Goal: Check status: Check status

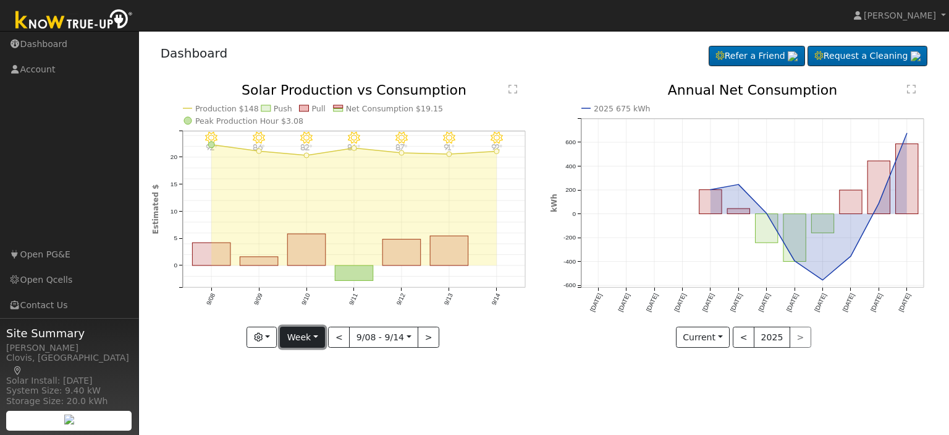
click at [318, 337] on button "Week" at bounding box center [302, 336] width 45 height 21
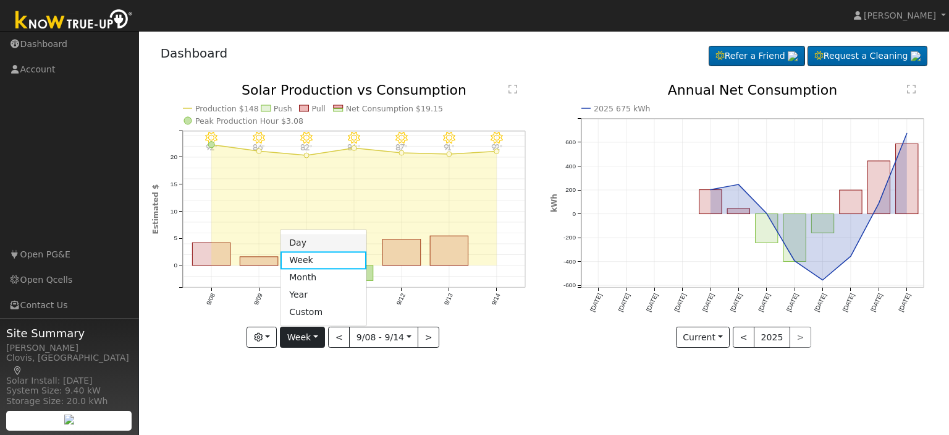
click at [318, 236] on link "Day" at bounding box center [324, 242] width 86 height 17
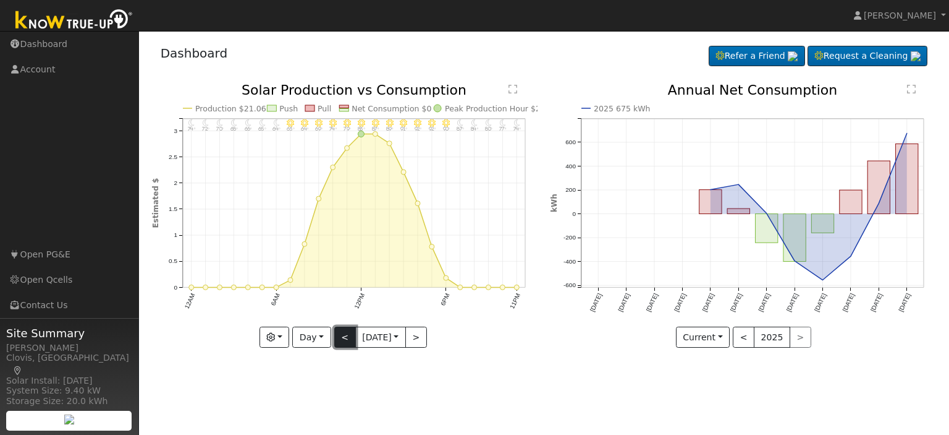
click at [341, 338] on button "<" at bounding box center [345, 336] width 22 height 21
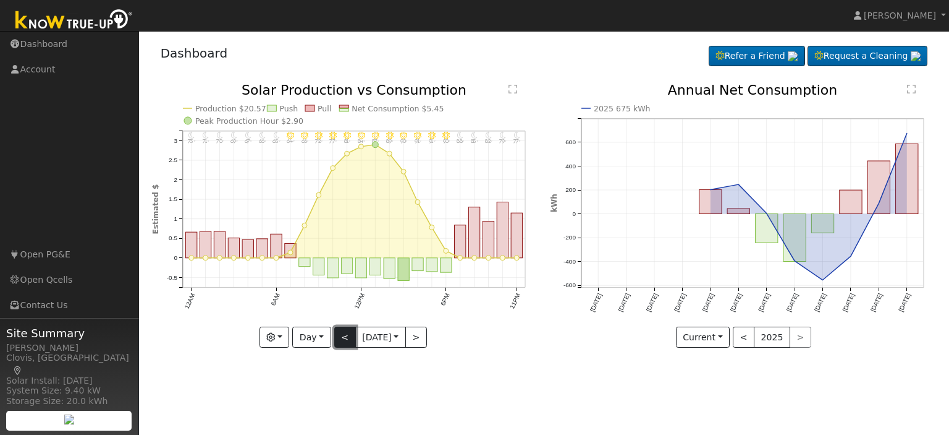
click at [341, 338] on button "<" at bounding box center [345, 336] width 22 height 21
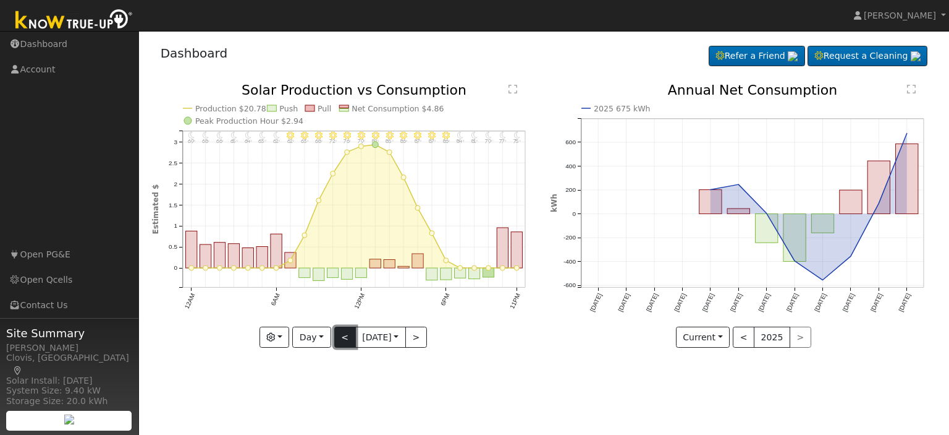
click at [341, 338] on button "<" at bounding box center [345, 336] width 22 height 21
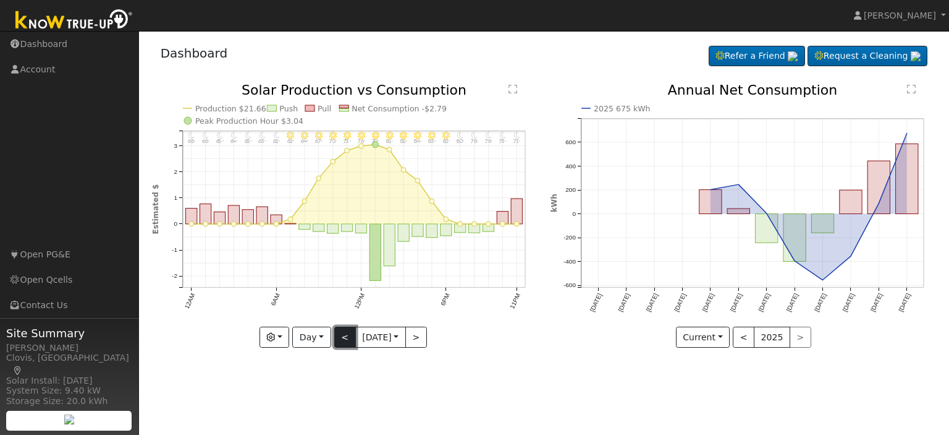
click at [341, 338] on button "<" at bounding box center [345, 336] width 22 height 21
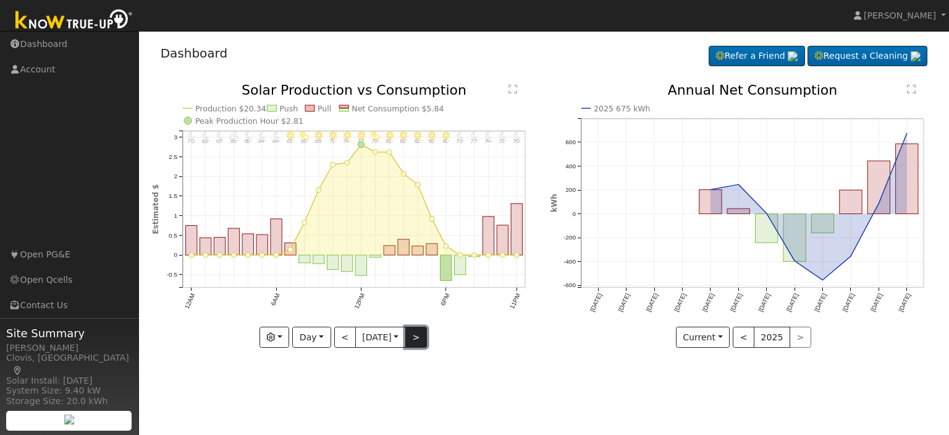
click at [422, 337] on button ">" at bounding box center [416, 336] width 22 height 21
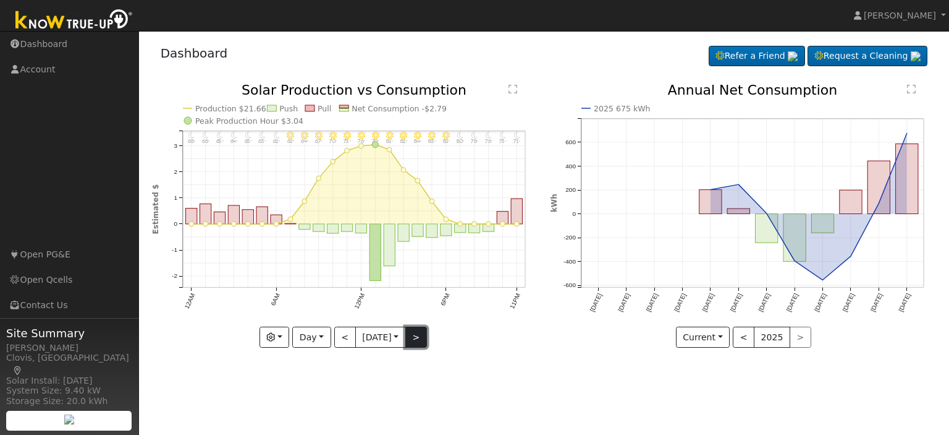
click at [422, 337] on button ">" at bounding box center [416, 336] width 22 height 21
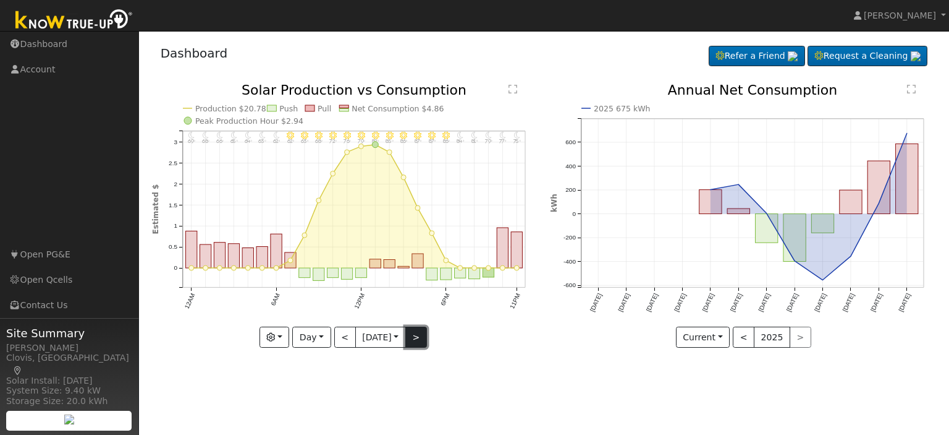
click at [422, 337] on button ">" at bounding box center [416, 336] width 22 height 21
type input "[DATE]"
